Goal: Information Seeking & Learning: Check status

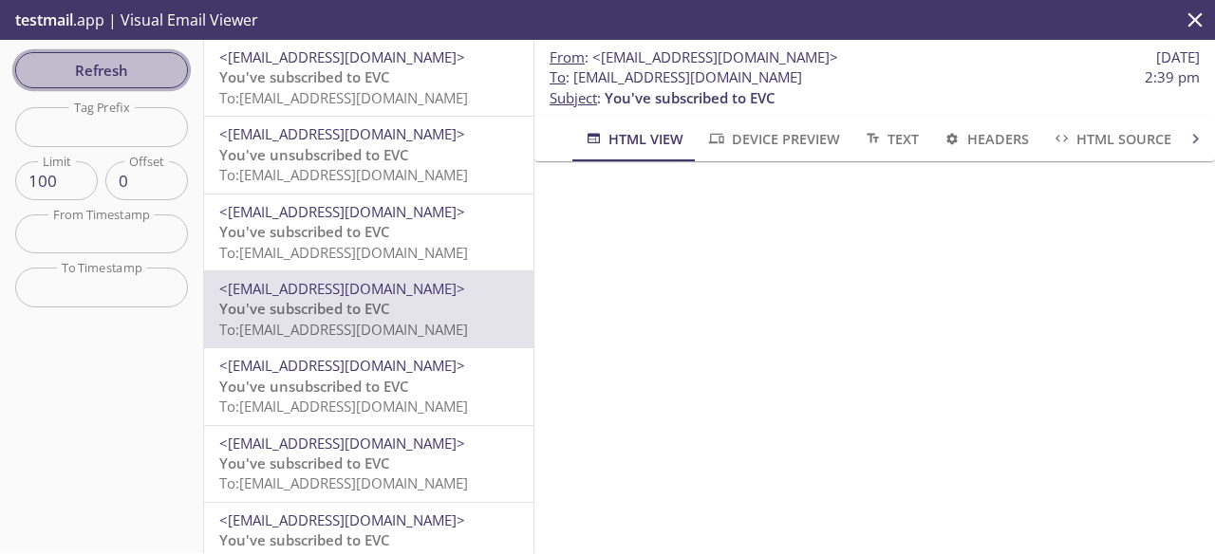
click at [131, 66] on span "Refresh" at bounding box center [101, 70] width 142 height 25
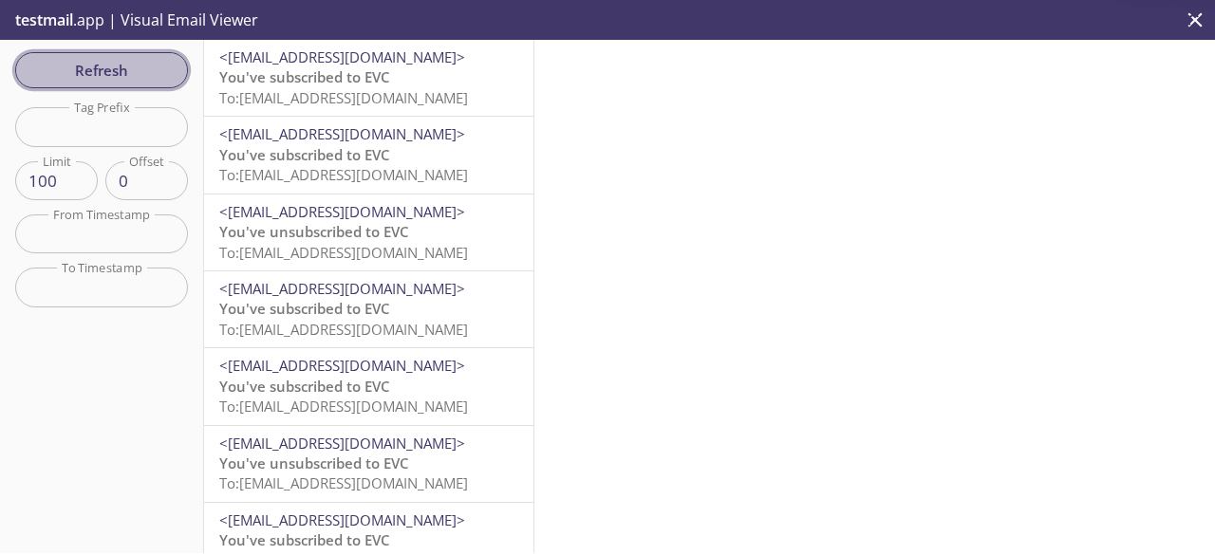
click at [131, 66] on span "Refresh" at bounding box center [101, 70] width 142 height 25
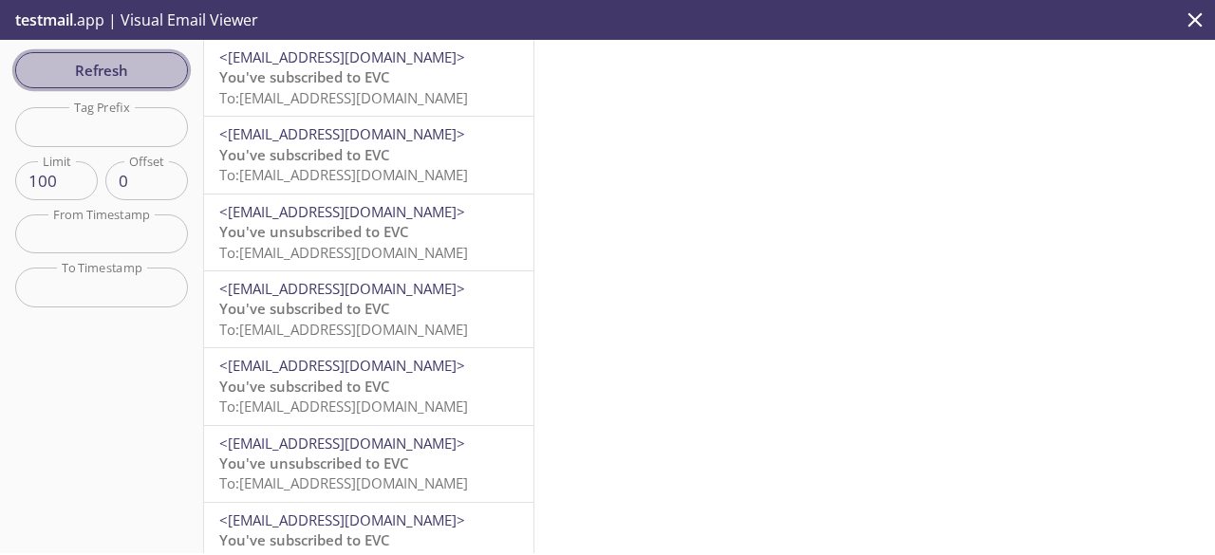
click at [131, 66] on span "Refresh" at bounding box center [101, 70] width 142 height 25
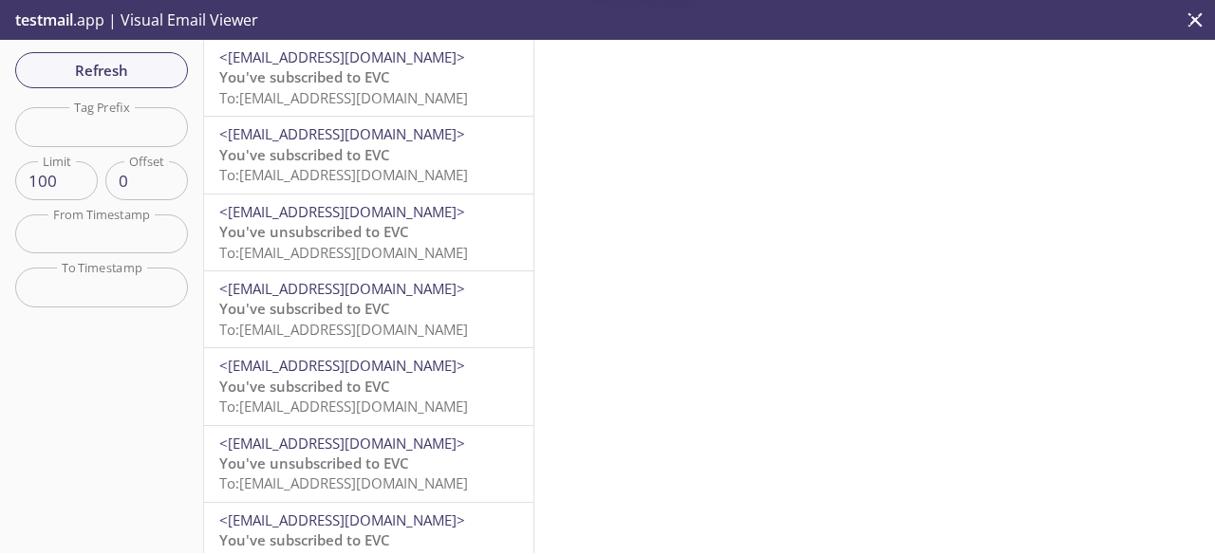
click at [224, 86] on span "You've subscribed to EVC" at bounding box center [304, 76] width 171 height 19
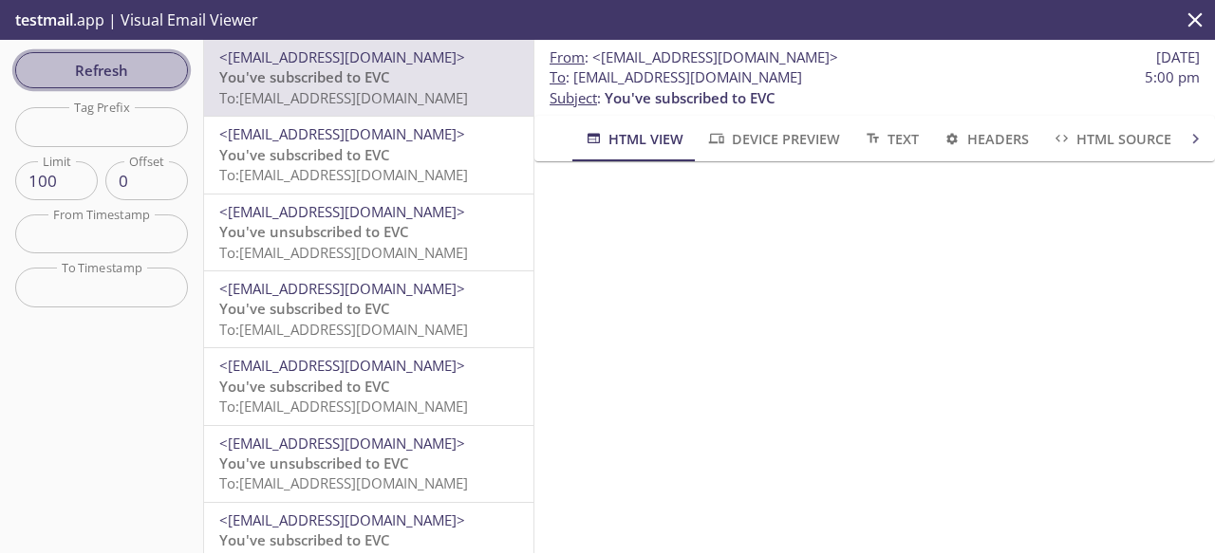
click at [129, 73] on span "Refresh" at bounding box center [101, 70] width 142 height 25
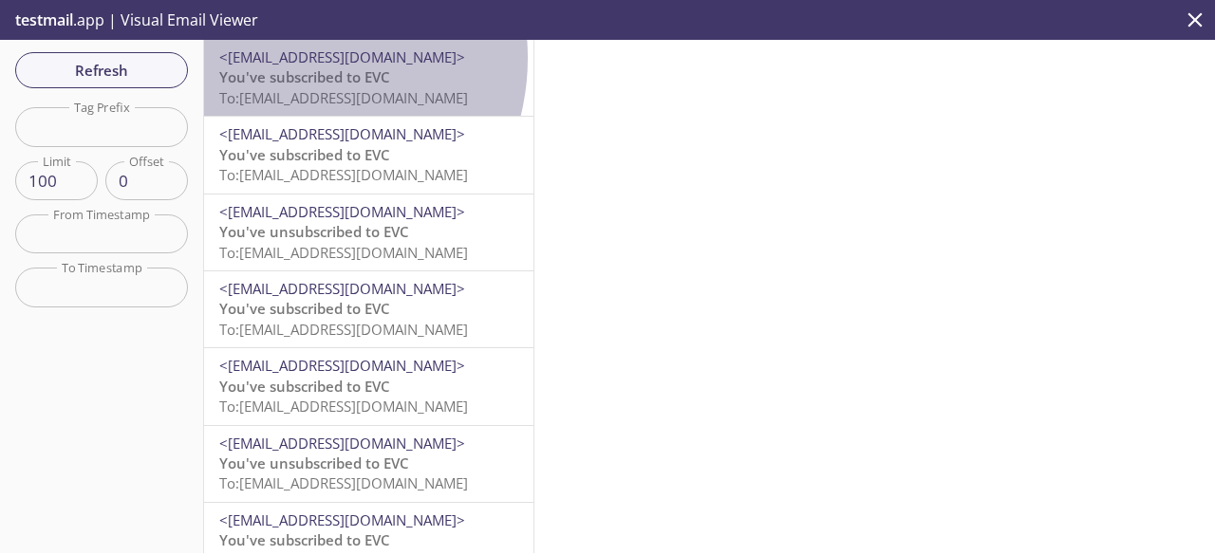
click at [287, 58] on span "<[EMAIL_ADDRESS][DOMAIN_NAME]>" at bounding box center [342, 56] width 246 height 19
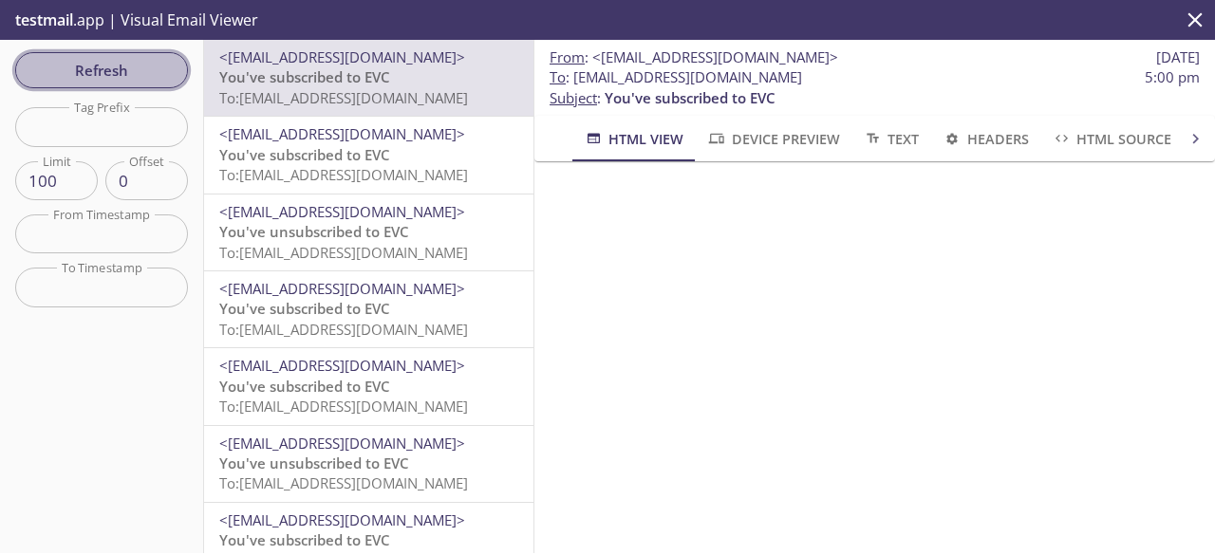
click at [131, 75] on span "Refresh" at bounding box center [101, 70] width 142 height 25
